Goal: Transaction & Acquisition: Purchase product/service

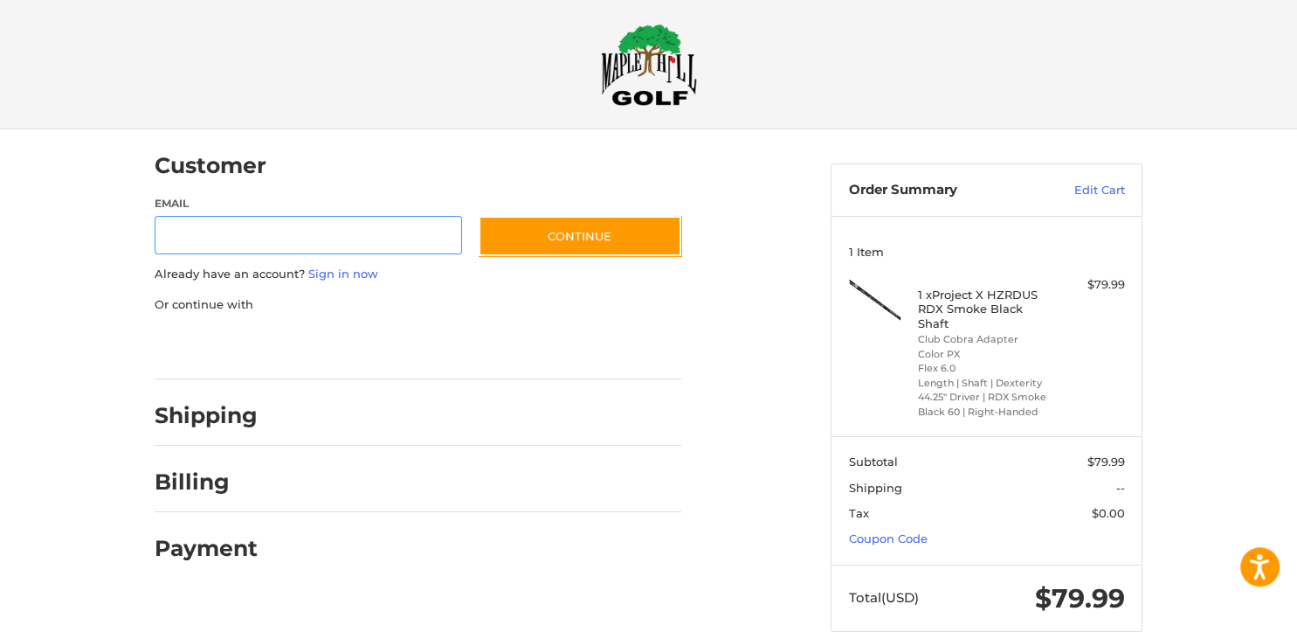
scroll to position [12, 0]
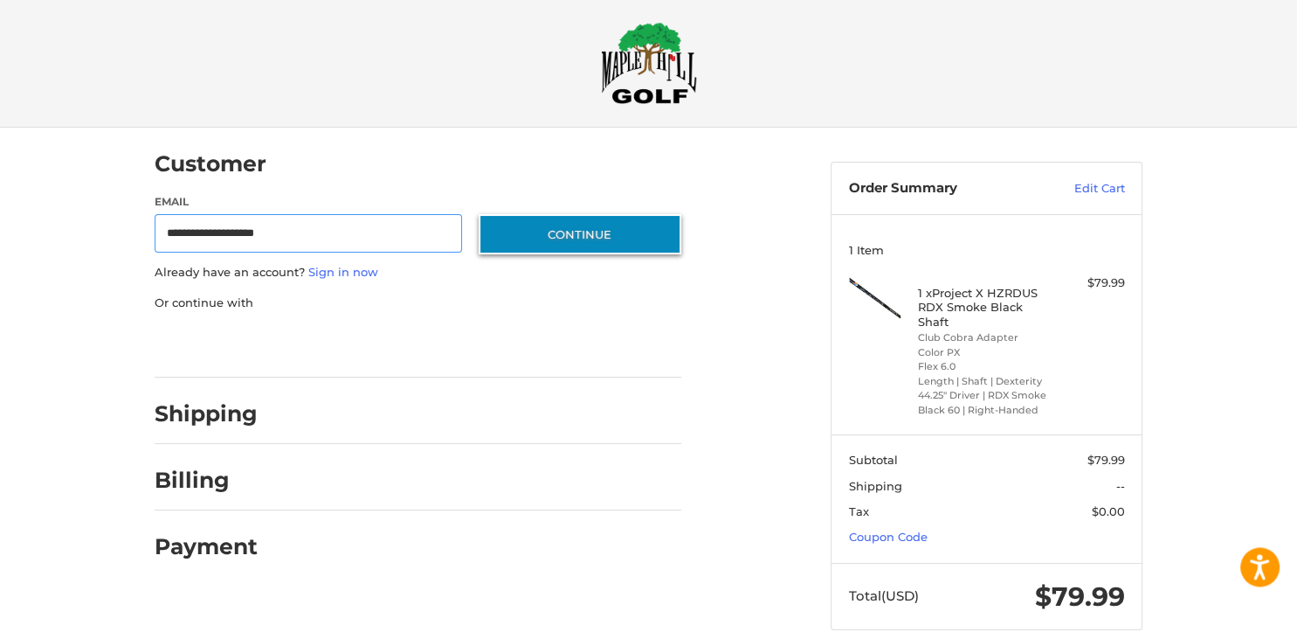
type input "**********"
click at [506, 239] on button "Continue" at bounding box center [580, 234] width 203 height 40
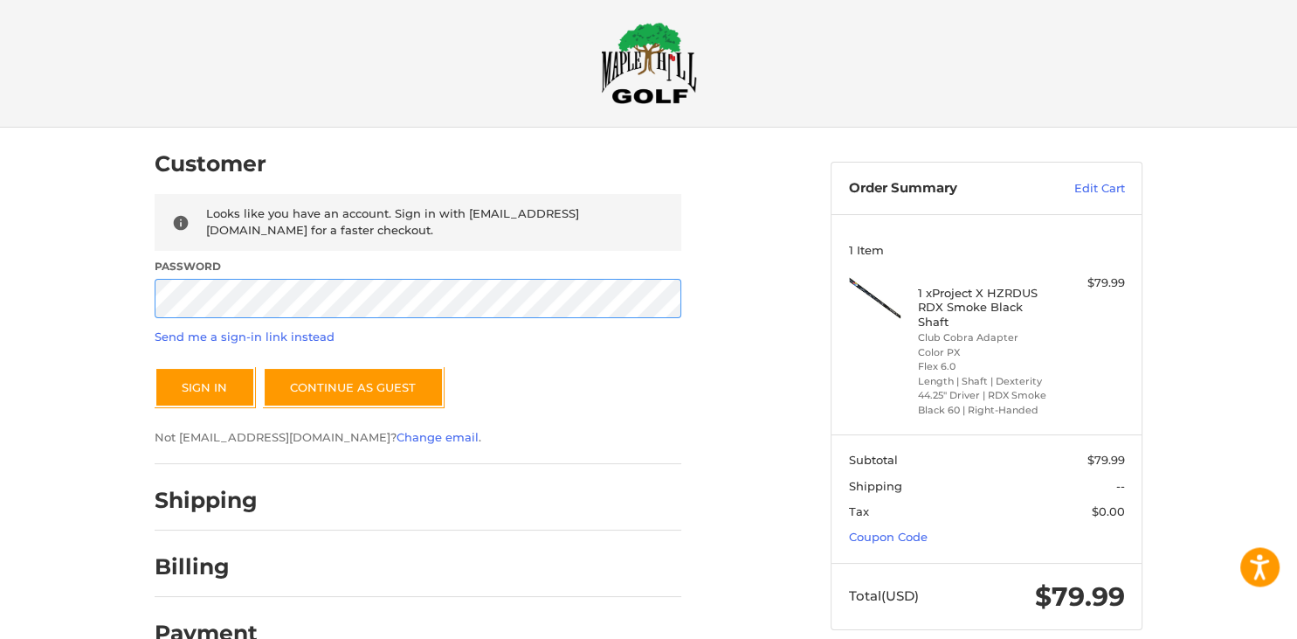
click at [155, 367] on button "Sign In" at bounding box center [205, 387] width 100 height 40
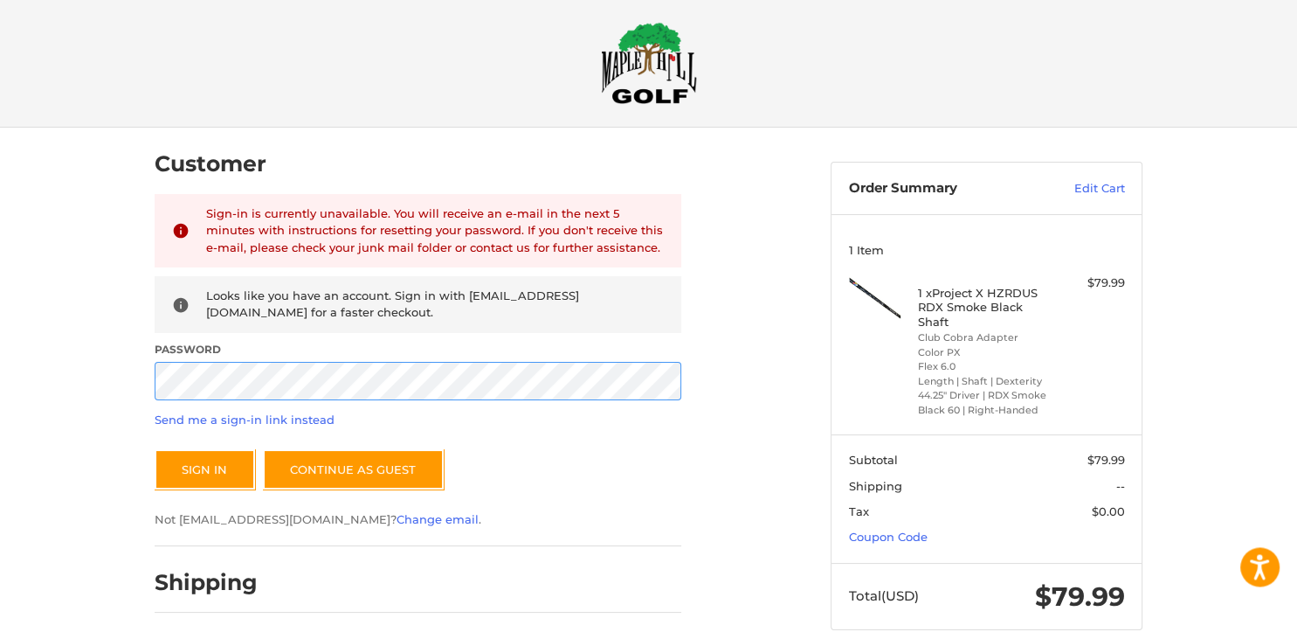
click at [155, 449] on button "Sign In" at bounding box center [205, 469] width 100 height 40
click at [259, 418] on link "Send me a sign-in link instead" at bounding box center [245, 419] width 180 height 14
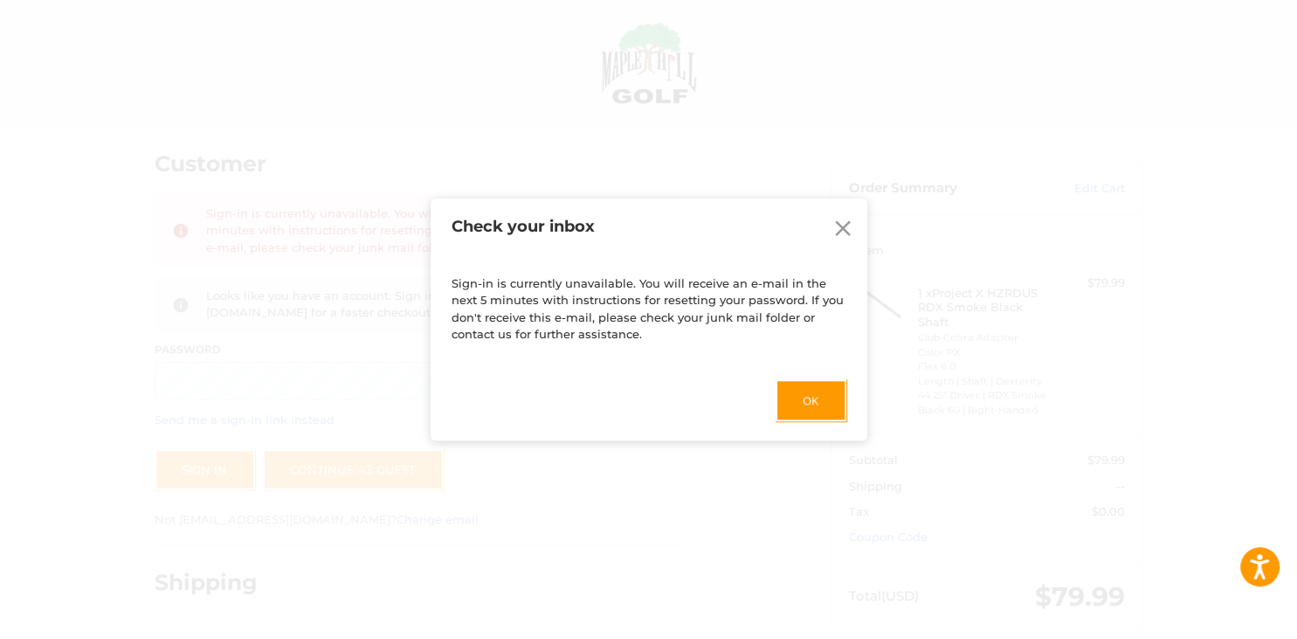
click at [853, 229] on icon at bounding box center [843, 228] width 26 height 26
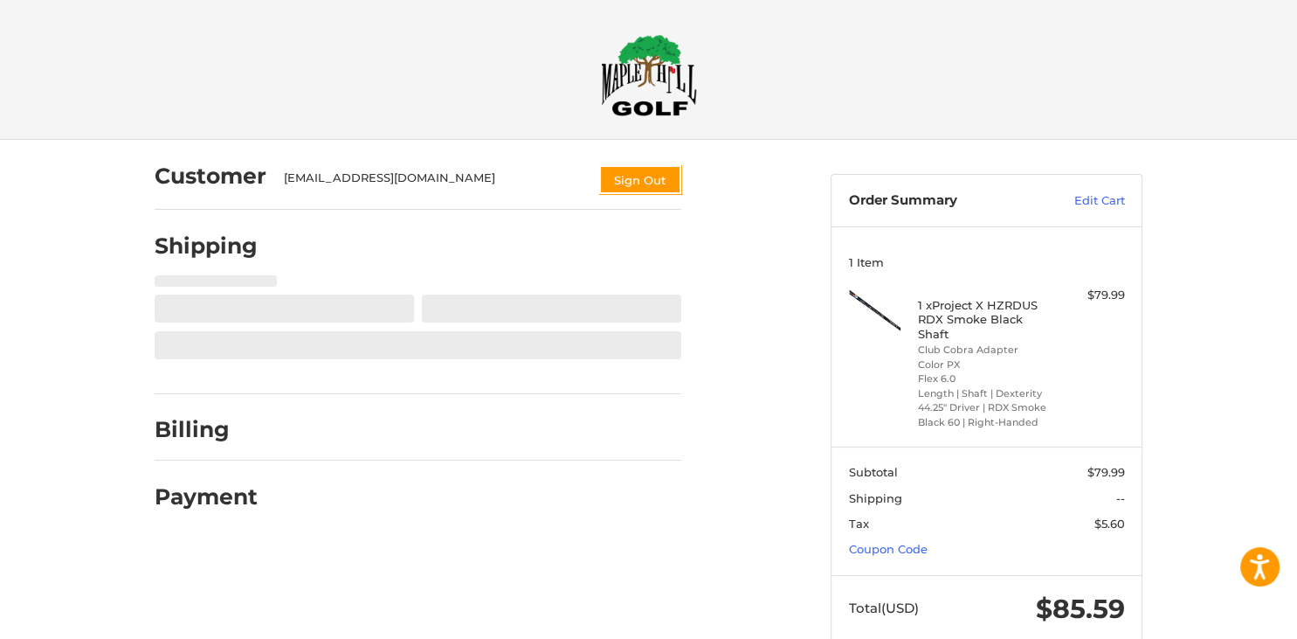
select select "**"
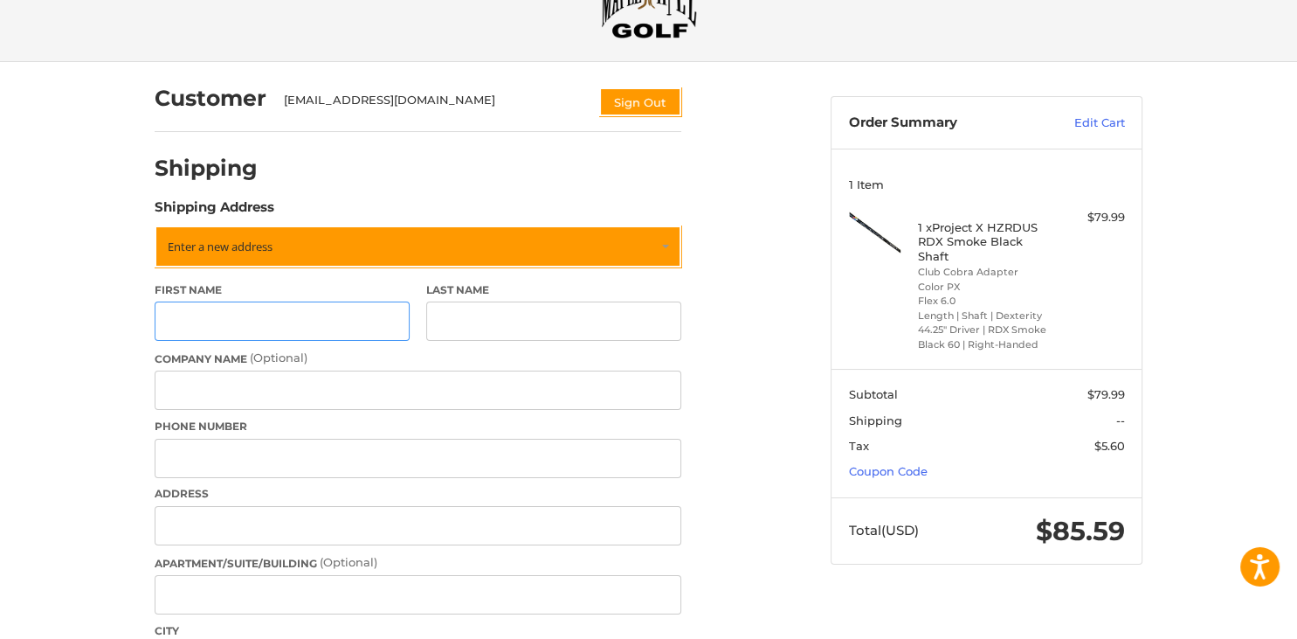
scroll to position [81, 0]
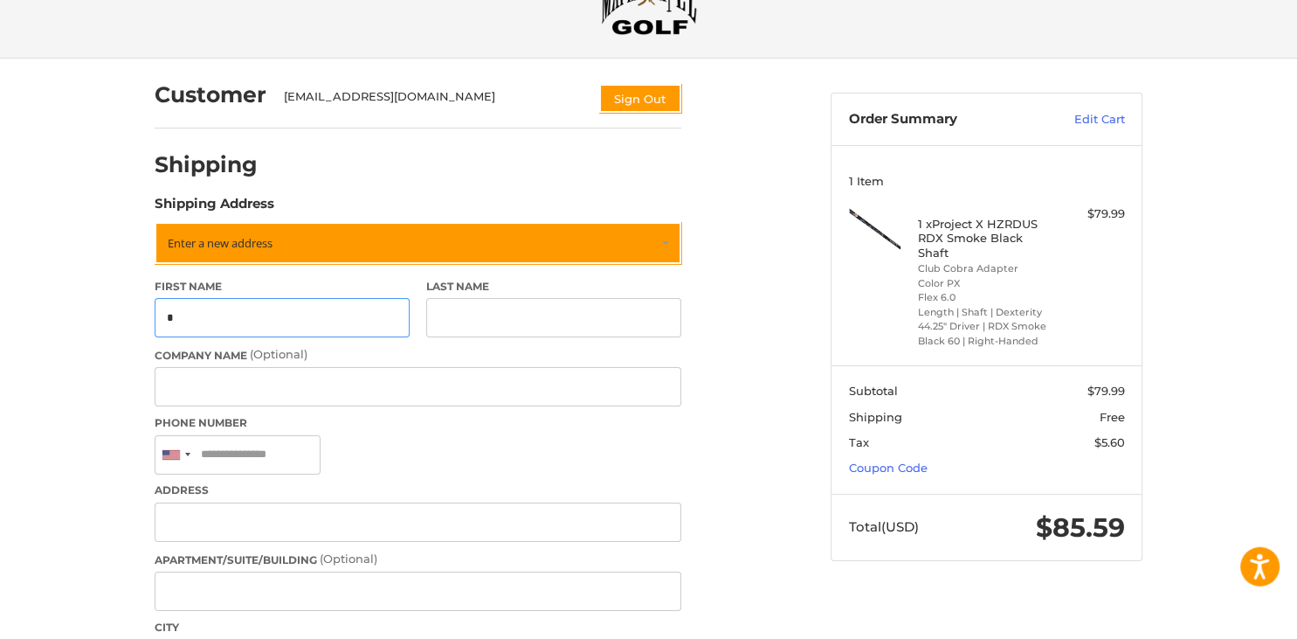
type input "****"
type input "*****"
type input "**********"
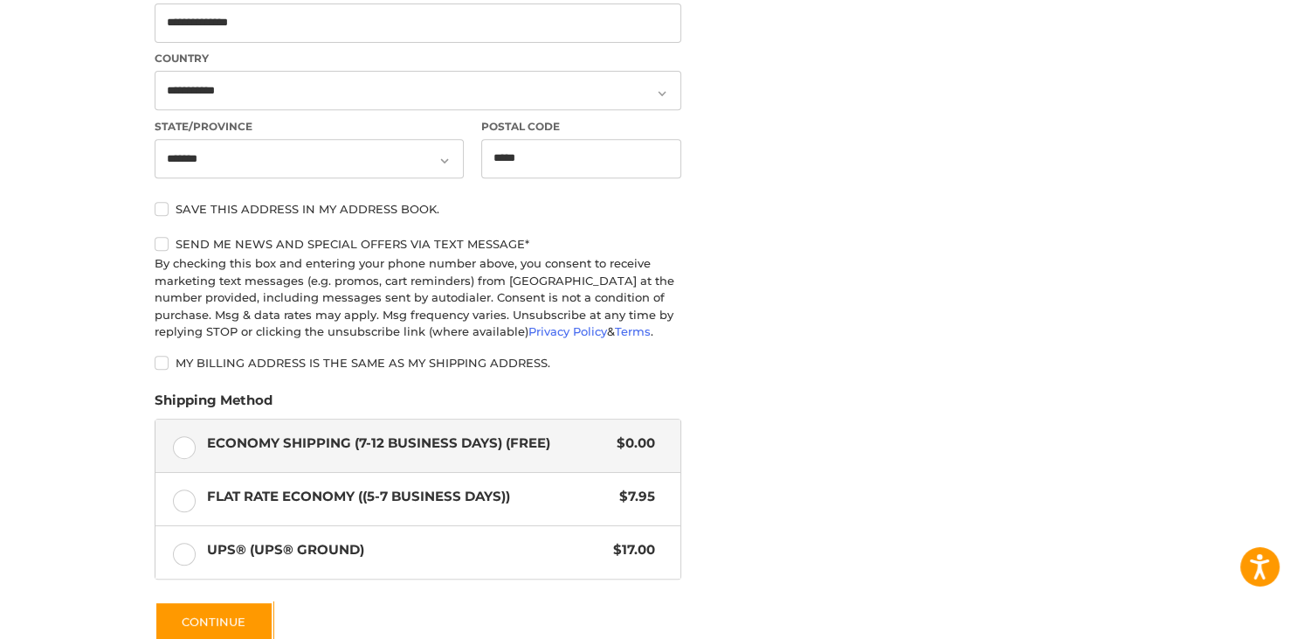
scroll to position [727, 0]
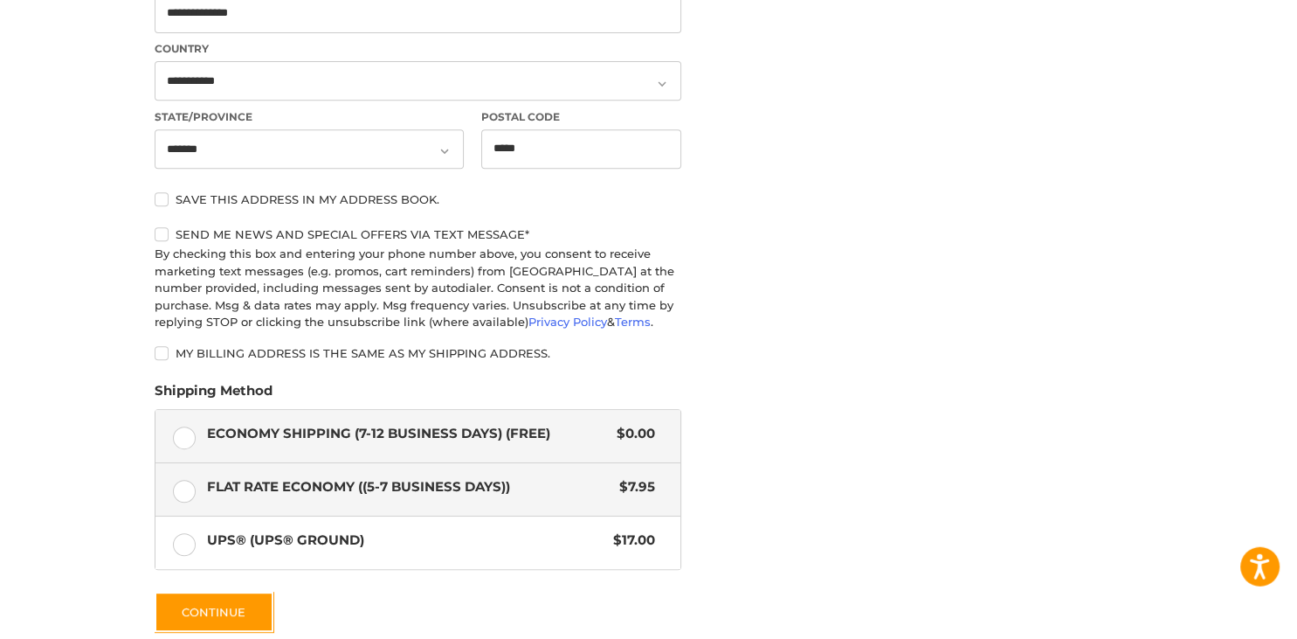
click at [183, 495] on label "Flat Rate Economy ((5-7 Business Days)) $7.95" at bounding box center [418, 489] width 525 height 52
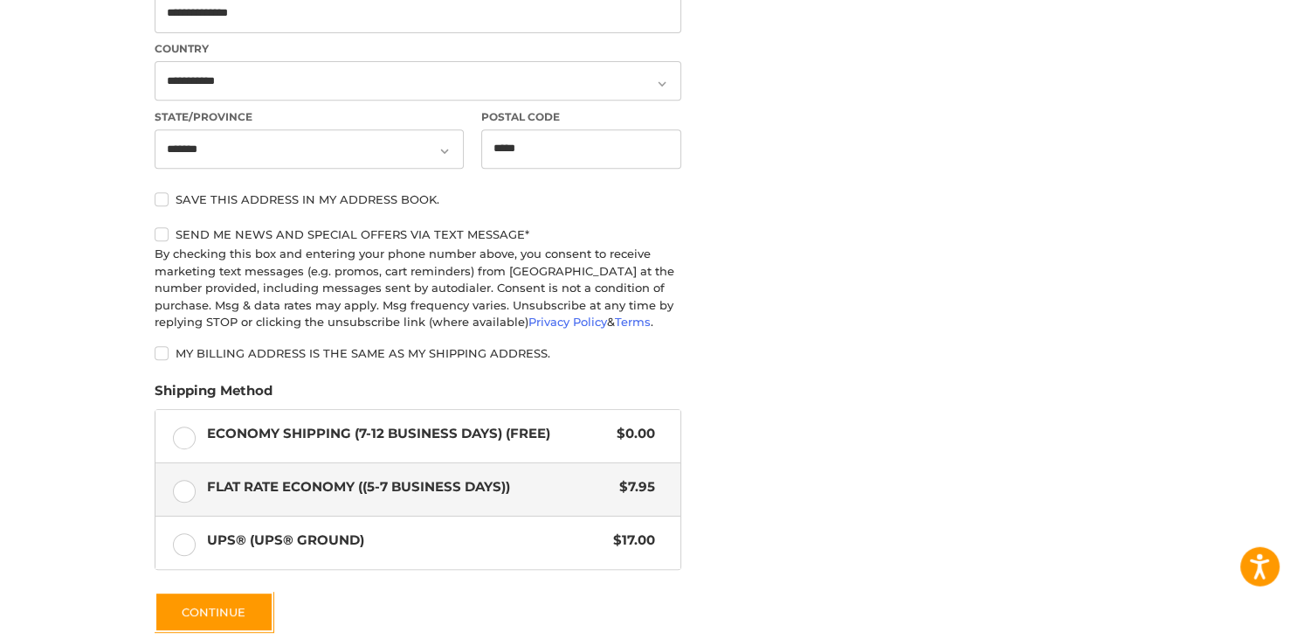
click at [921, 301] on div "Customer [EMAIL_ADDRESS][DOMAIN_NAME] Sign Out Shipping Shipping Address Enter …" at bounding box center [649, 108] width 1048 height 1390
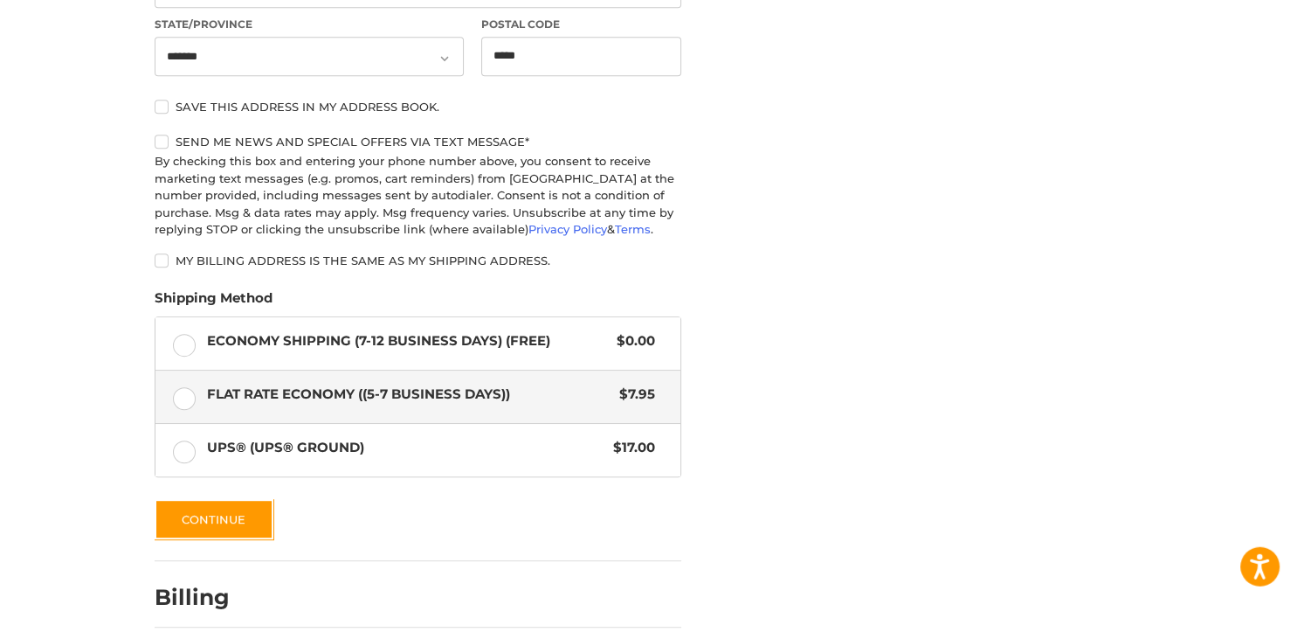
scroll to position [893, 0]
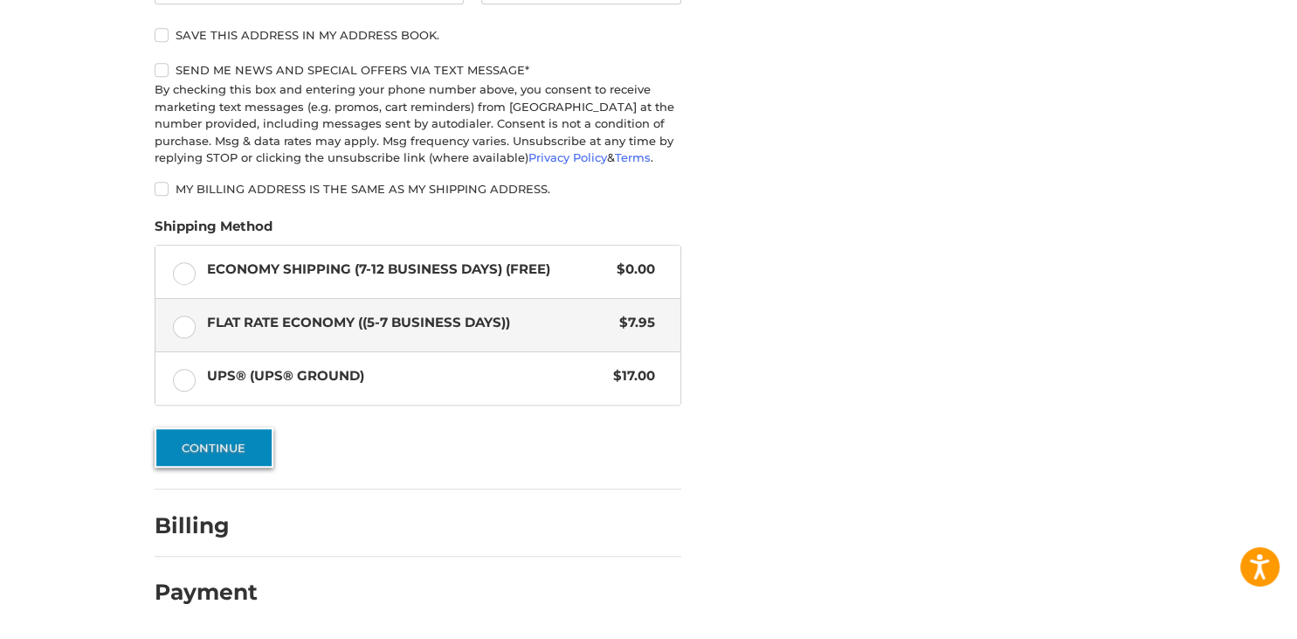
click at [241, 439] on button "Continue" at bounding box center [214, 447] width 119 height 40
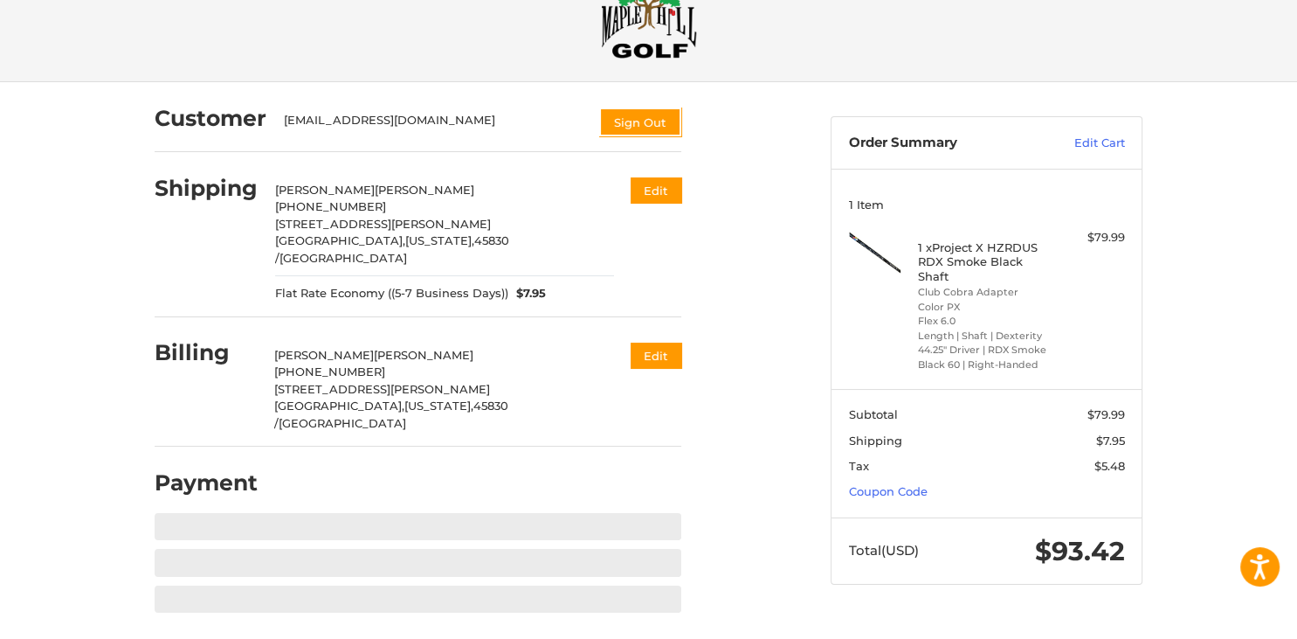
scroll to position [36, 0]
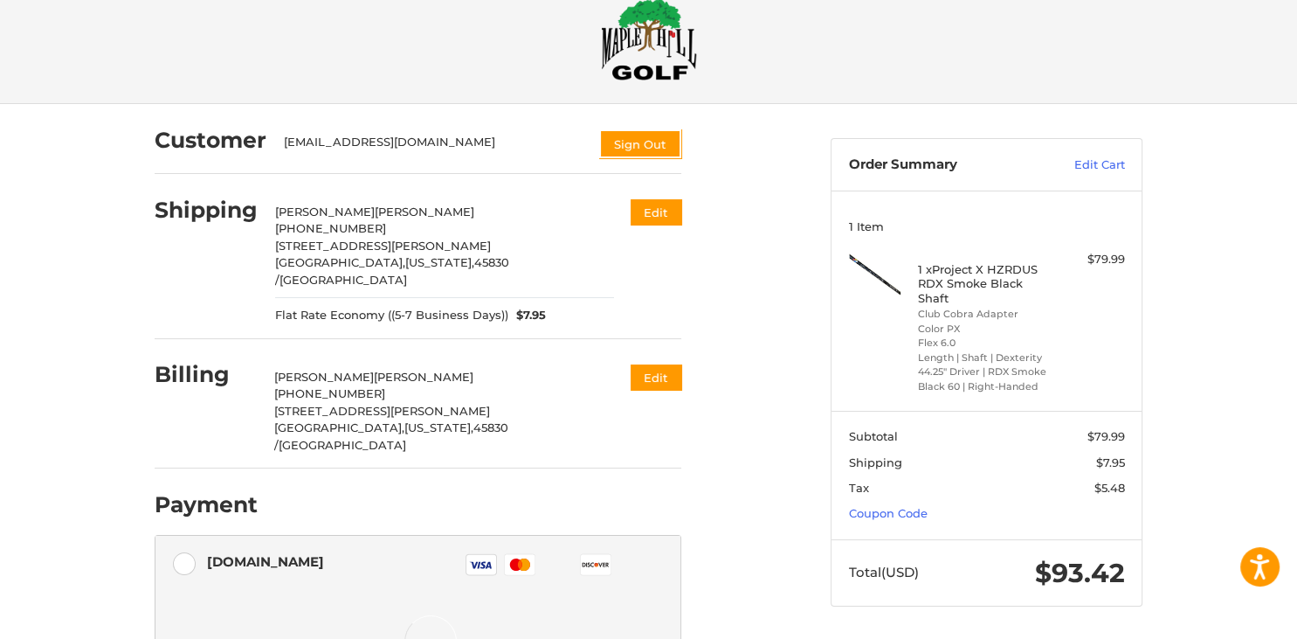
click at [114, 478] on div "Customer [EMAIL_ADDRESS][DOMAIN_NAME] Sign Out Shipping [PERSON_NAME] [PHONE_NU…" at bounding box center [648, 543] width 1297 height 879
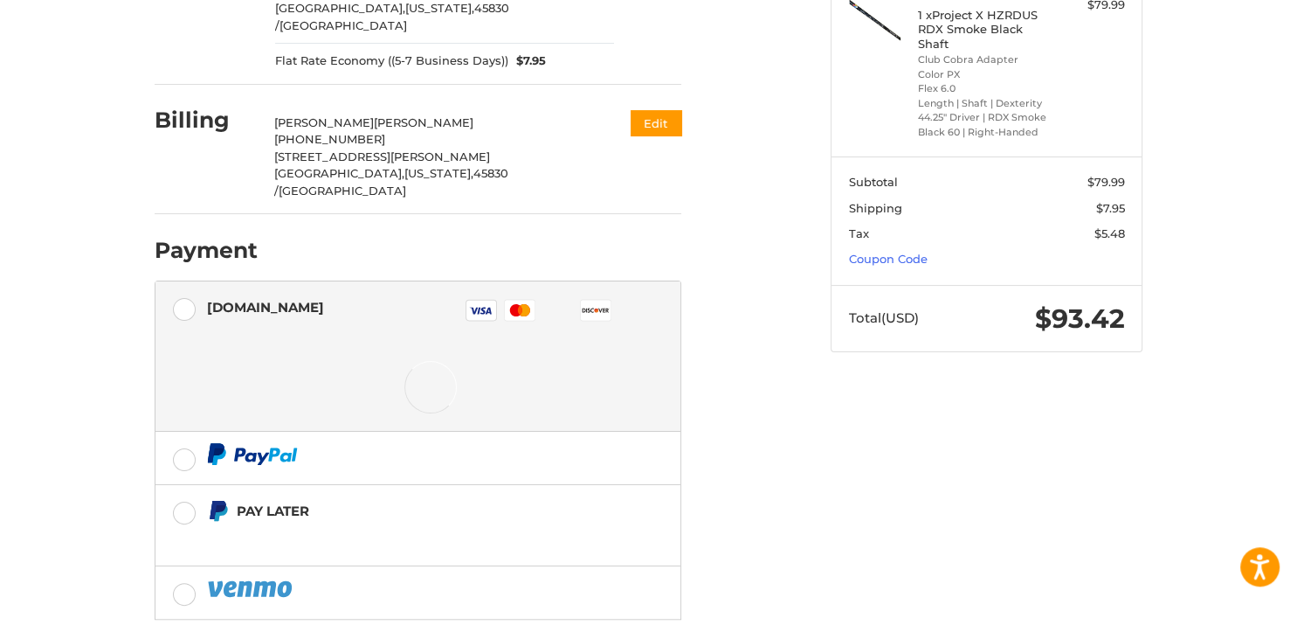
scroll to position [346, 0]
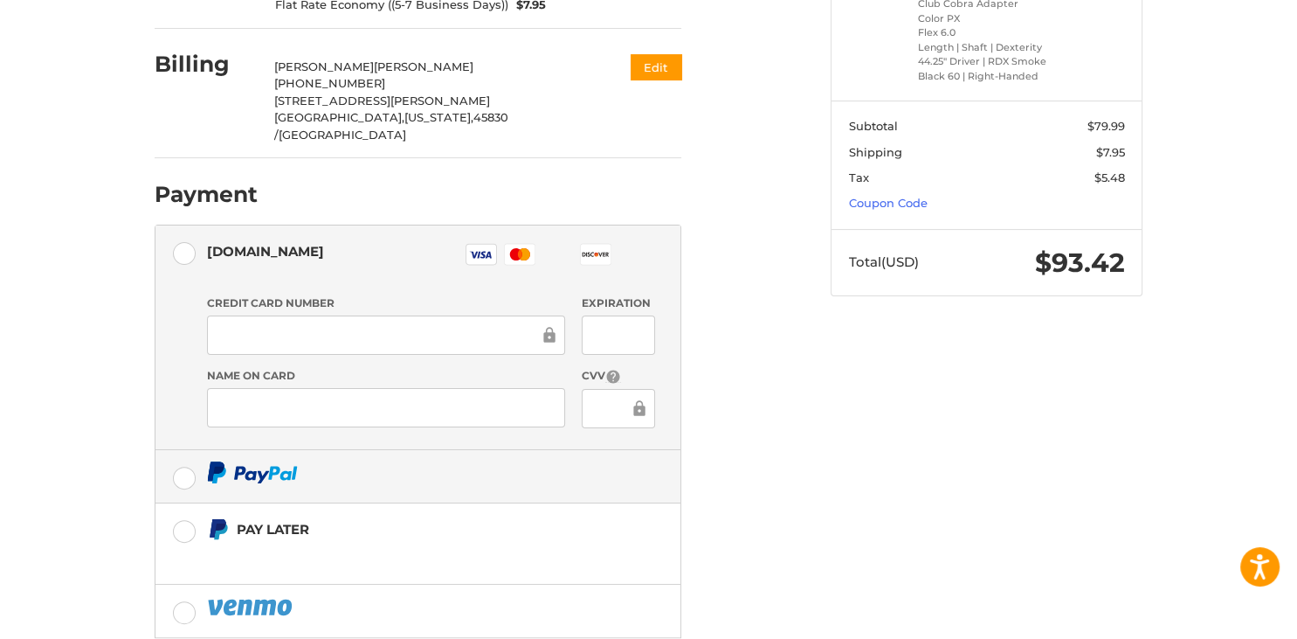
click at [184, 450] on label at bounding box center [418, 476] width 525 height 52
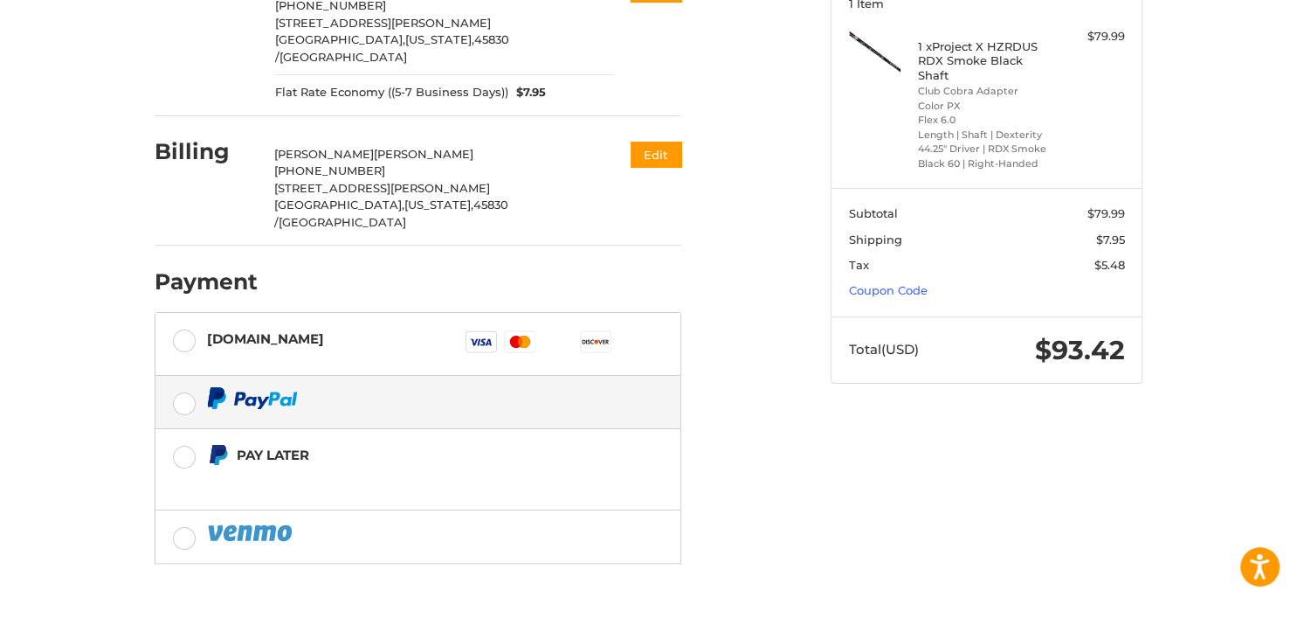
scroll to position [225, 0]
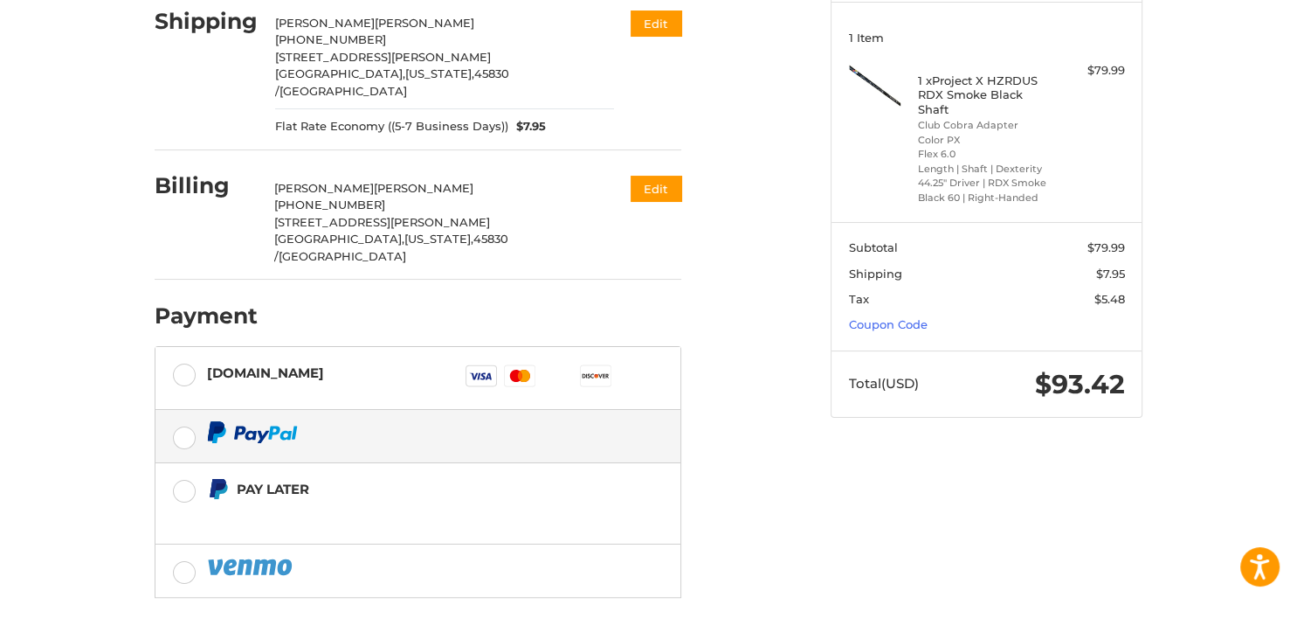
click at [101, 452] on div "Customer [EMAIL_ADDRESS][DOMAIN_NAME] Sign Out Shipping [PERSON_NAME] [PHONE_NU…" at bounding box center [648, 312] width 1297 height 795
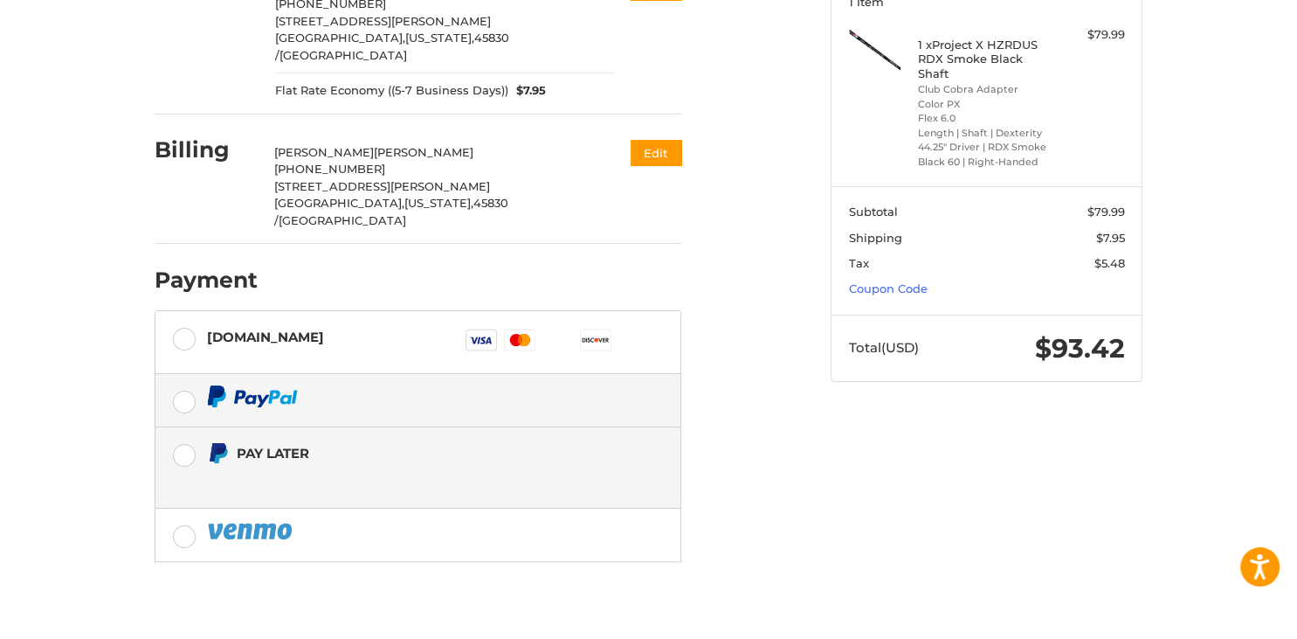
click at [190, 427] on label "Pay Later" at bounding box center [418, 467] width 525 height 80
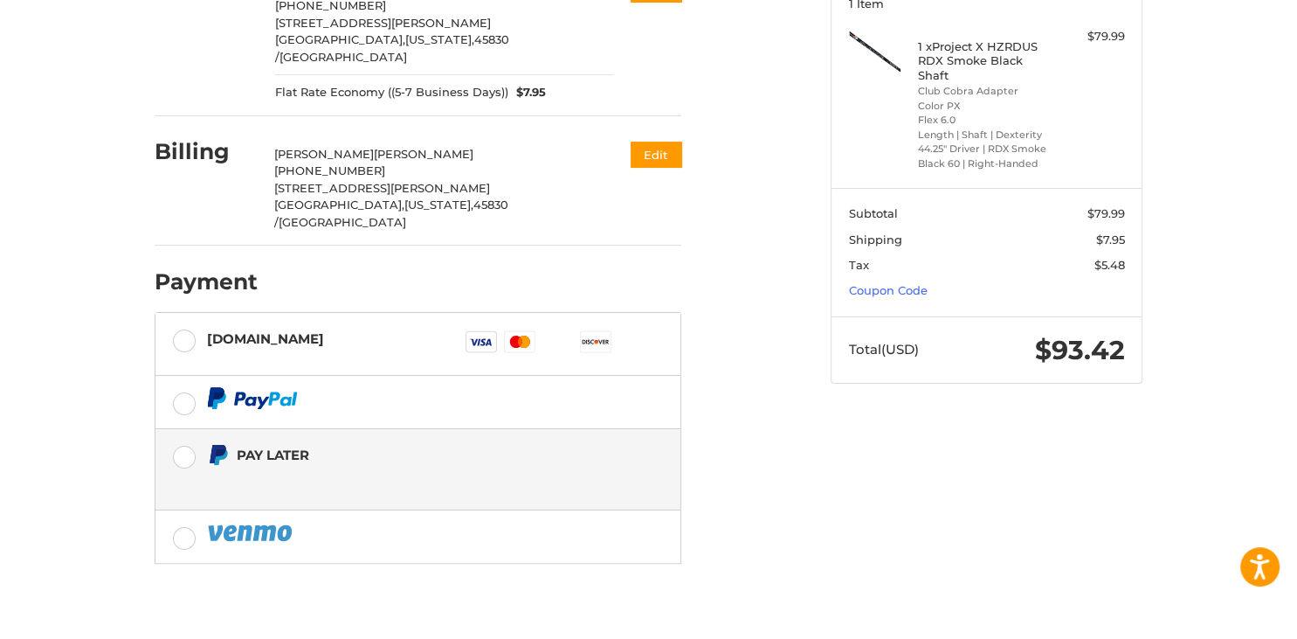
scroll to position [225, 0]
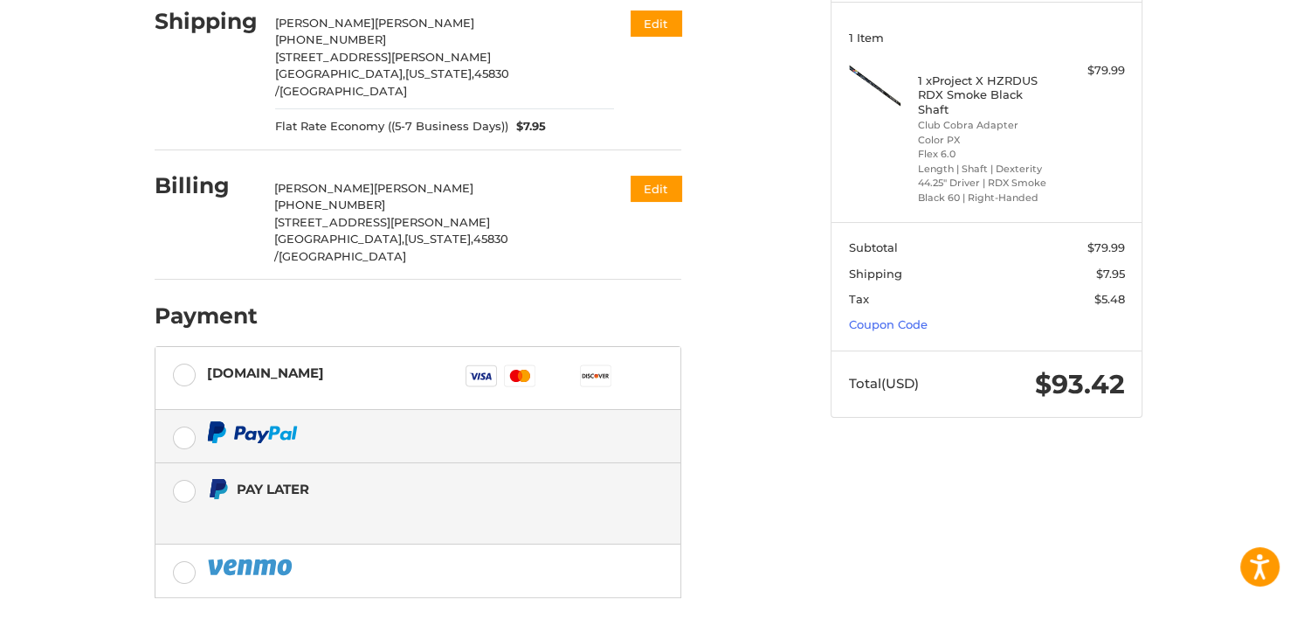
click at [191, 410] on label at bounding box center [418, 436] width 525 height 52
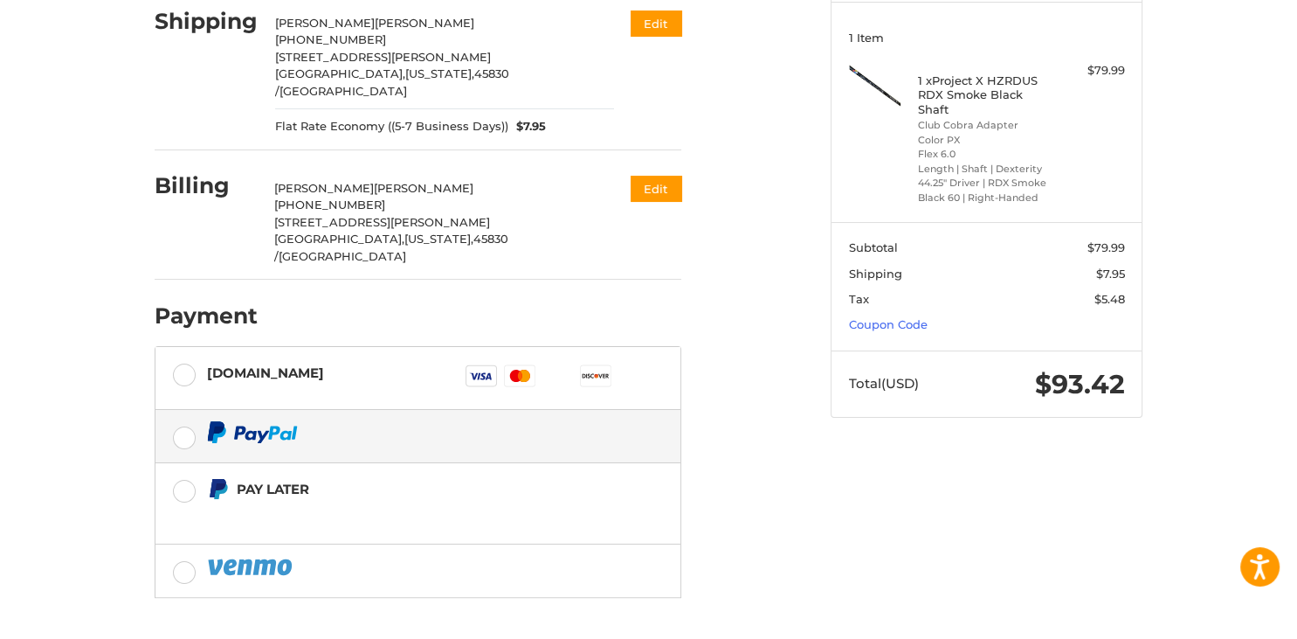
click at [765, 484] on div "Customer [EMAIL_ADDRESS][DOMAIN_NAME] Sign Out Shipping [PERSON_NAME] [PHONE_NU…" at bounding box center [480, 304] width 676 height 778
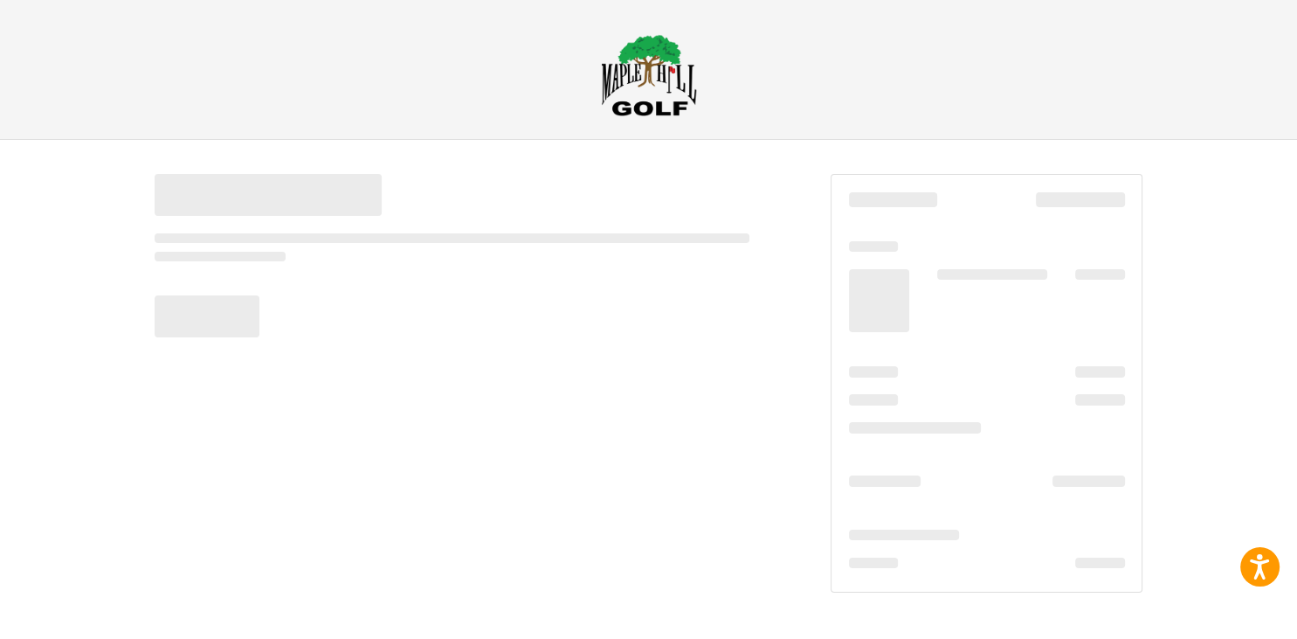
scroll to position [0, 0]
